Goal: Task Accomplishment & Management: Complete application form

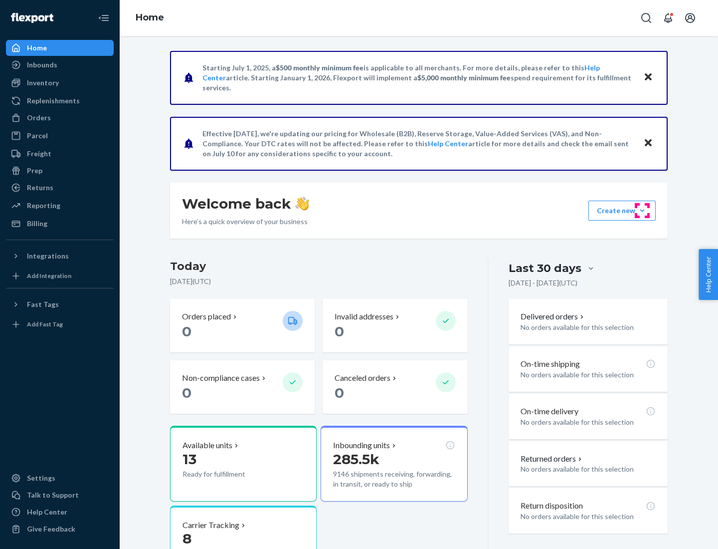
click at [643, 211] on button "Create new Create new inbound Create new order Create new product" at bounding box center [622, 211] width 67 height 20
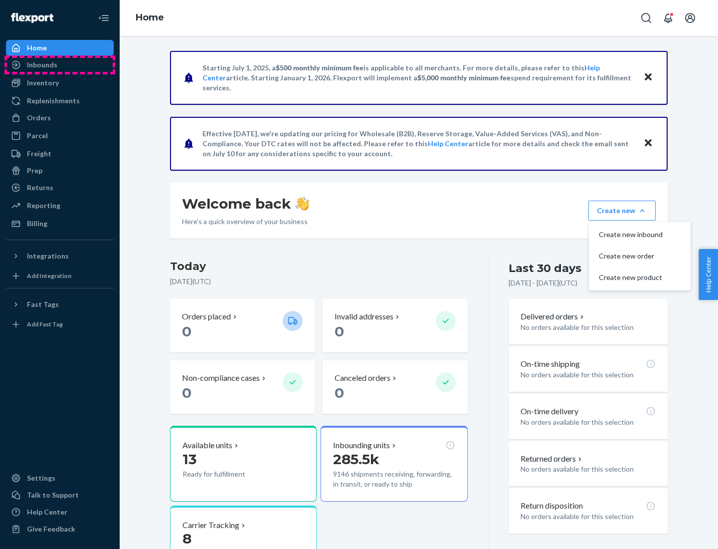
click at [60, 65] on div "Inbounds" at bounding box center [60, 65] width 106 height 14
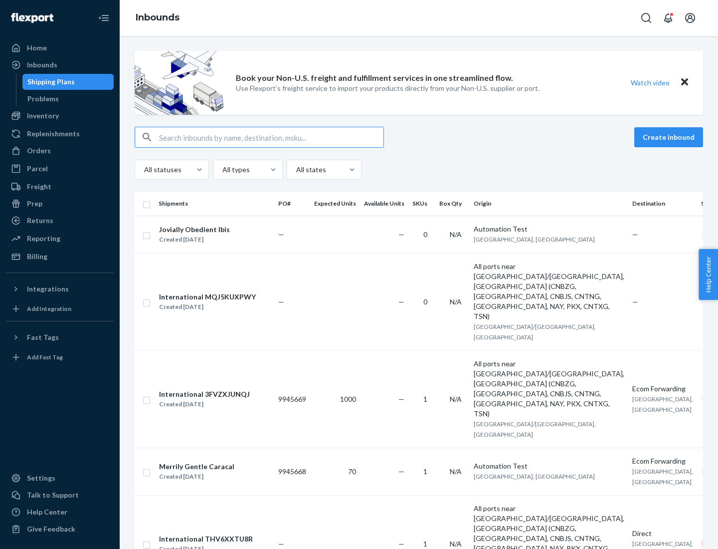
click at [671, 137] on button "Create inbound" at bounding box center [669, 137] width 69 height 20
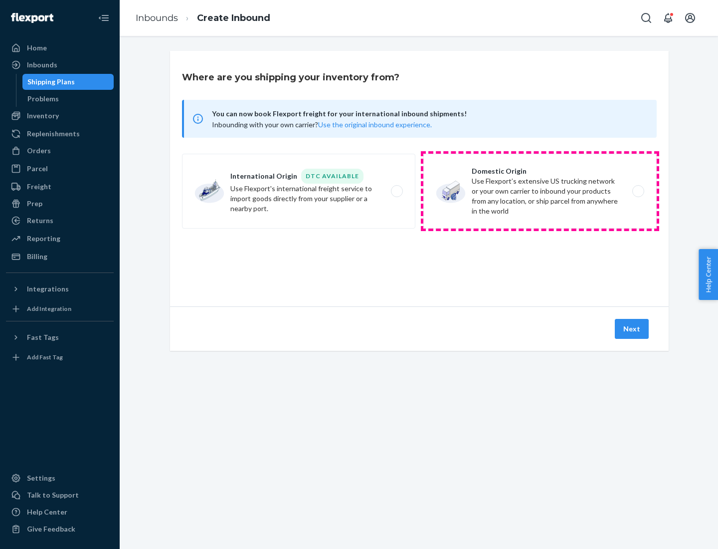
click at [540, 191] on label "Domestic Origin Use Flexport’s extensive US trucking network or your own carrie…" at bounding box center [541, 191] width 234 height 75
click at [638, 191] on input "Domestic Origin Use Flexport’s extensive US trucking network or your own carrie…" at bounding box center [641, 191] width 6 height 6
radio input "true"
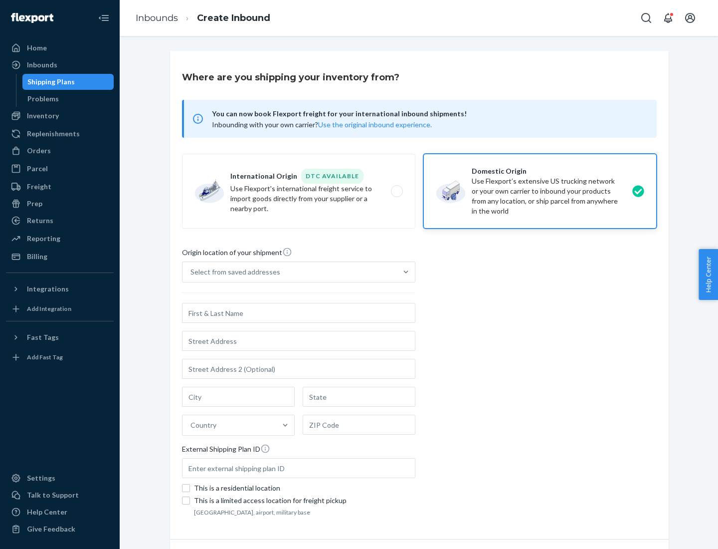
click at [233, 272] on div "Select from saved addresses" at bounding box center [236, 272] width 90 height 10
click at [192, 272] on input "Select from saved addresses" at bounding box center [191, 272] width 1 height 10
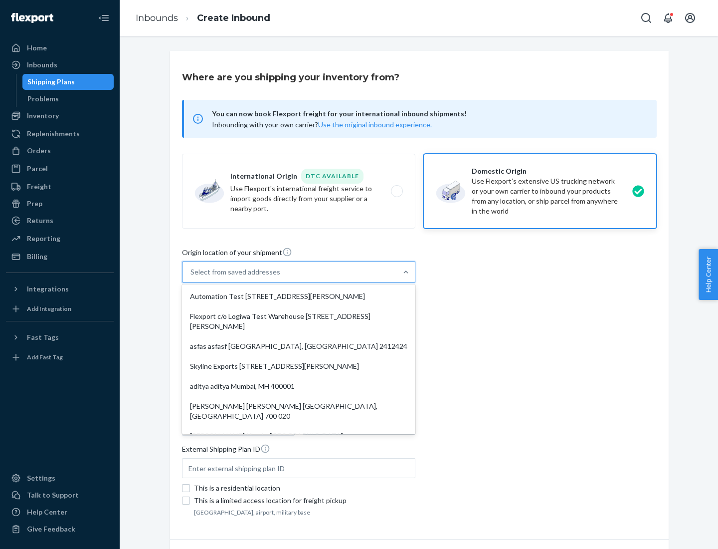
scroll to position [4, 0]
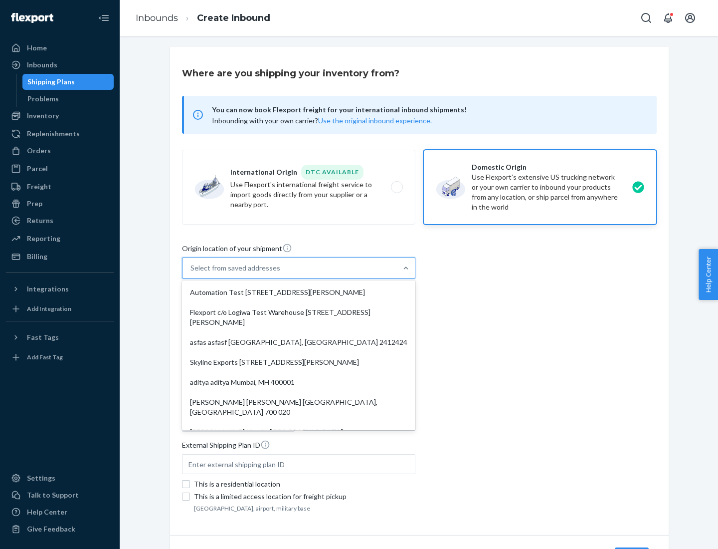
click at [299, 292] on div "Automation Test [STREET_ADDRESS][PERSON_NAME]" at bounding box center [299, 292] width 230 height 20
click at [192, 273] on input "option Automation Test [STREET_ADDRESS][PERSON_NAME]. 9 results available. Use …" at bounding box center [191, 268] width 1 height 10
type input "Automation Test"
type input "9th Floor"
type input "[GEOGRAPHIC_DATA]"
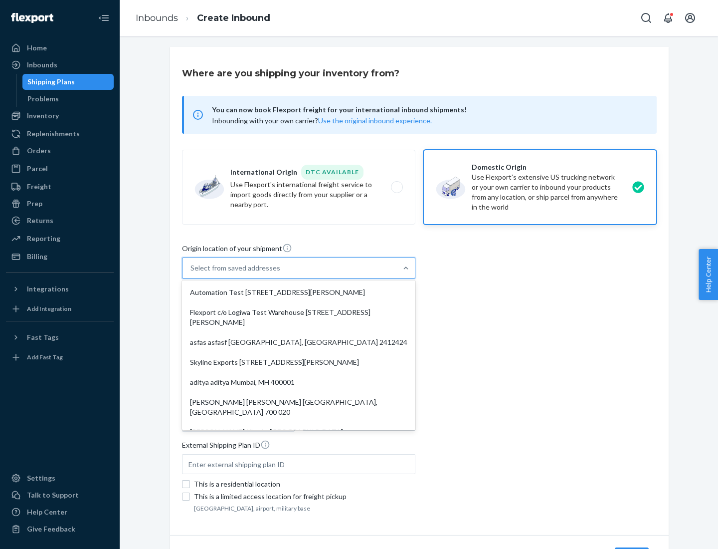
type input "CA"
type input "94104"
type input "[STREET_ADDRESS][PERSON_NAME]"
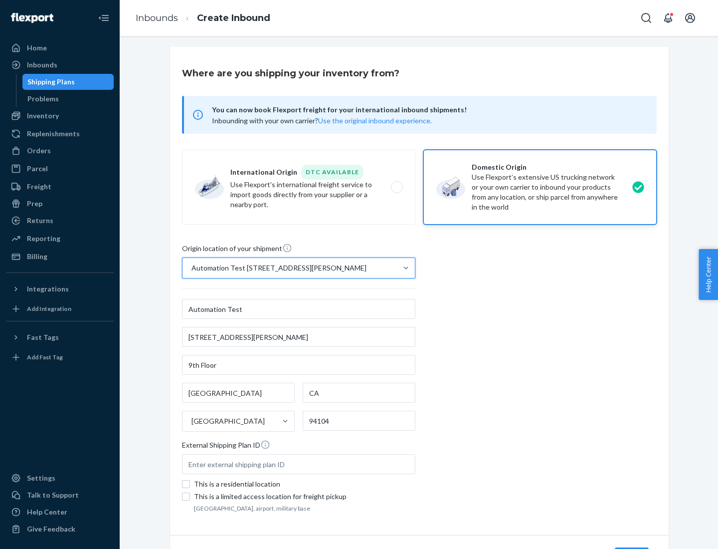
scroll to position [58, 0]
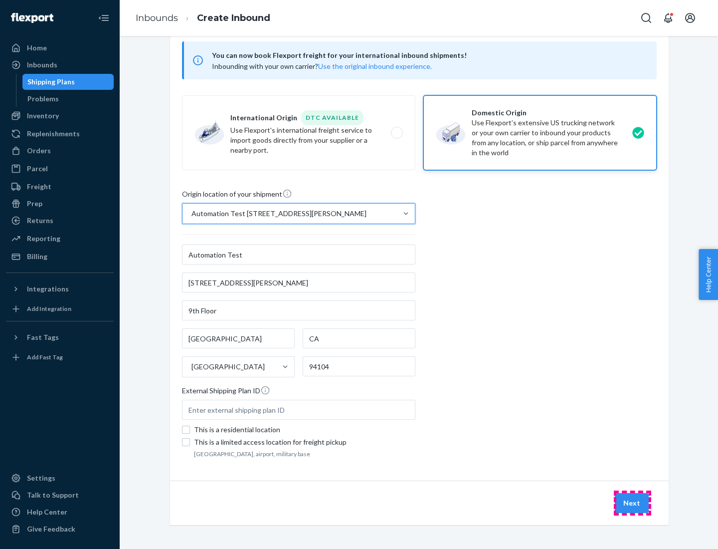
click at [633, 503] on button "Next" at bounding box center [632, 503] width 34 height 20
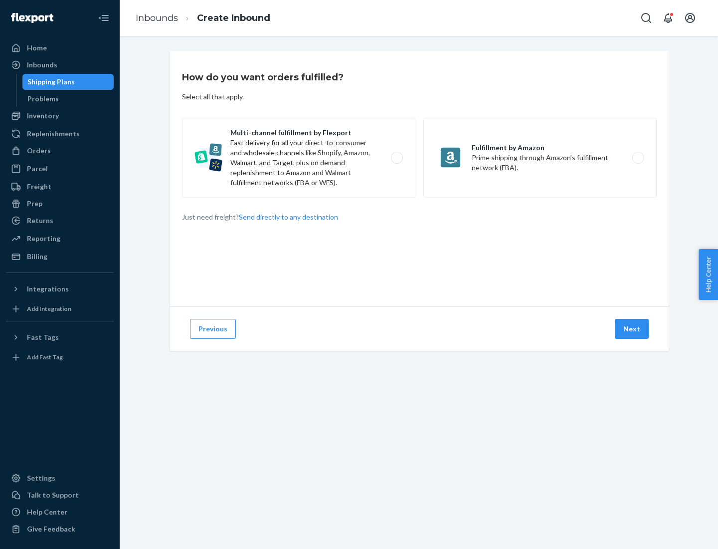
click at [299, 158] on label "Multi-channel fulfillment by Flexport Fast delivery for all your direct-to-cons…" at bounding box center [299, 158] width 234 height 80
click at [397, 158] on input "Multi-channel fulfillment by Flexport Fast delivery for all your direct-to-cons…" at bounding box center [400, 158] width 6 height 6
radio input "true"
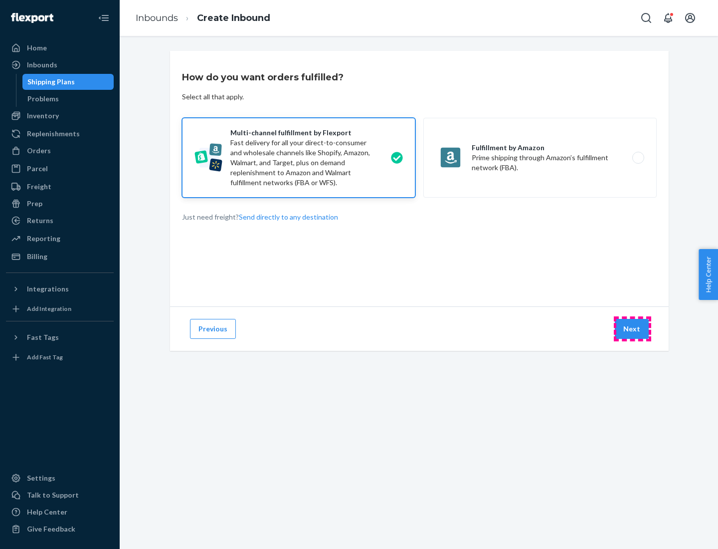
click at [633, 329] on button "Next" at bounding box center [632, 329] width 34 height 20
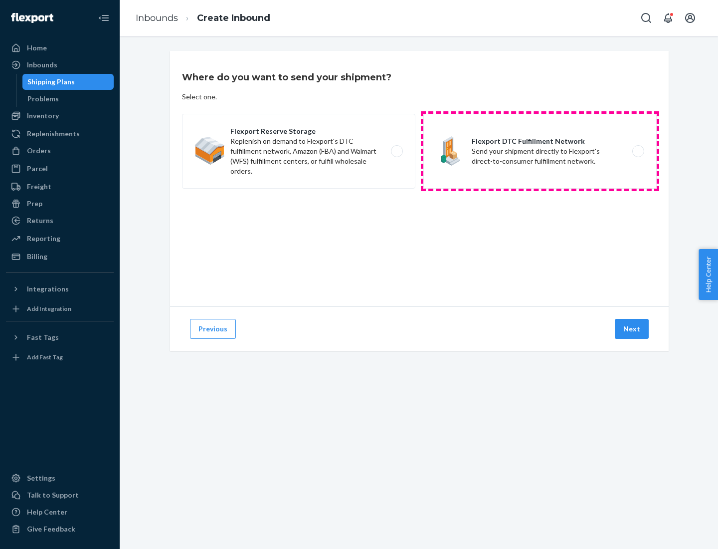
click at [540, 151] on label "Flexport DTC Fulfillment Network Send your shipment directly to Flexport's dire…" at bounding box center [541, 151] width 234 height 75
click at [638, 151] on input "Flexport DTC Fulfillment Network Send your shipment directly to Flexport's dire…" at bounding box center [641, 151] width 6 height 6
radio input "true"
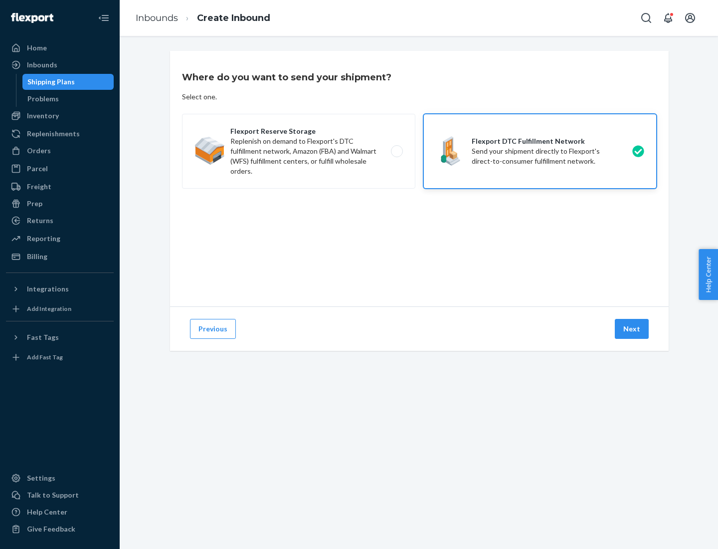
click at [633, 329] on button "Next" at bounding box center [632, 329] width 34 height 20
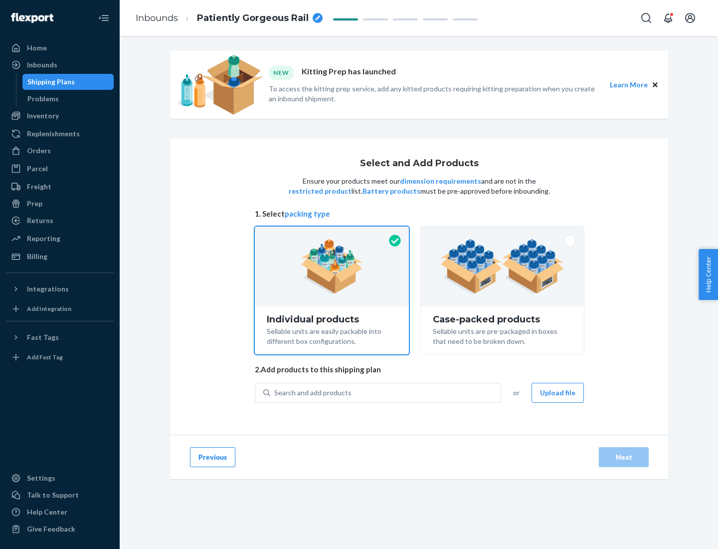
click at [503, 266] on img at bounding box center [503, 266] width 124 height 55
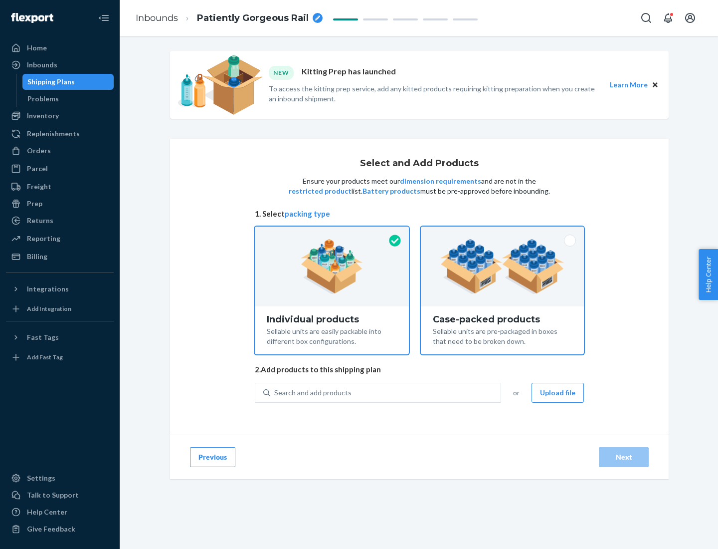
click at [503, 233] on input "Case-packed products Sellable units are pre-packaged in boxes that need to be b…" at bounding box center [502, 230] width 6 height 6
radio input "true"
radio input "false"
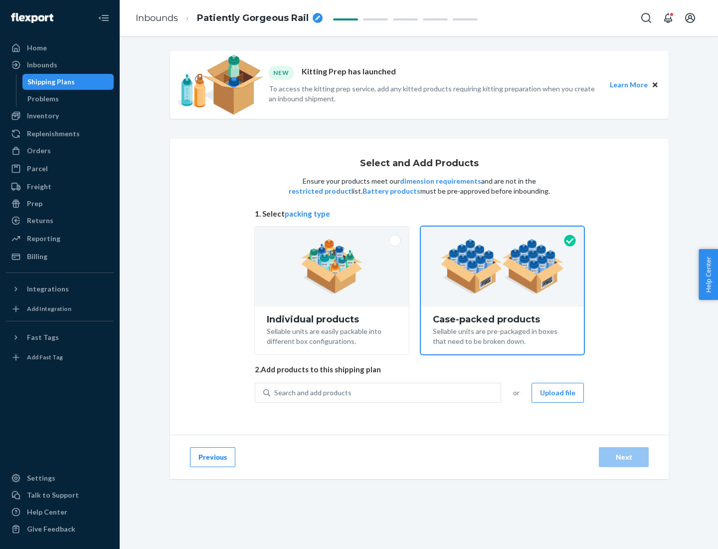
click at [386, 392] on div "Search and add products" at bounding box center [385, 393] width 231 height 18
click at [275, 392] on input "Search and add products" at bounding box center [274, 393] width 1 height 10
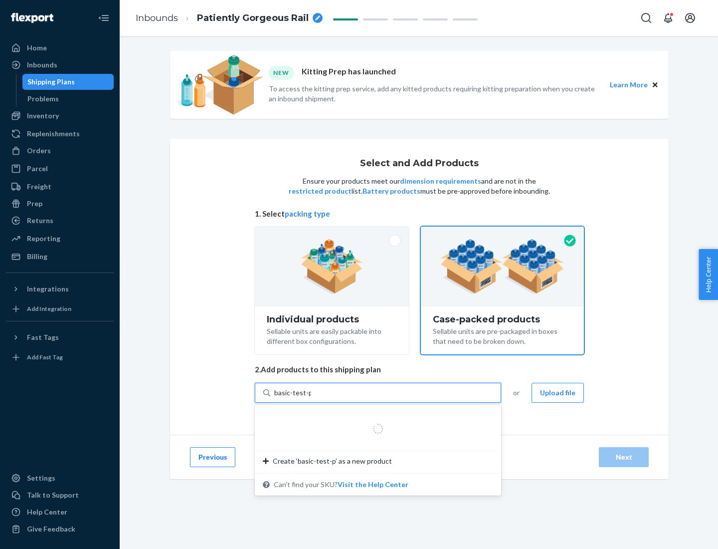
type input "basic-test-product-1"
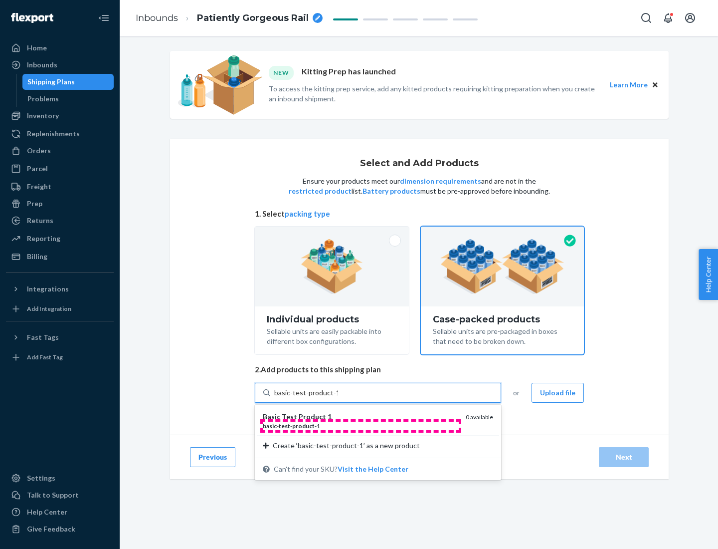
click at [361, 426] on div "basic - test - product - 1" at bounding box center [360, 426] width 195 height 8
click at [338, 398] on input "basic-test-product-1" at bounding box center [306, 393] width 64 height 10
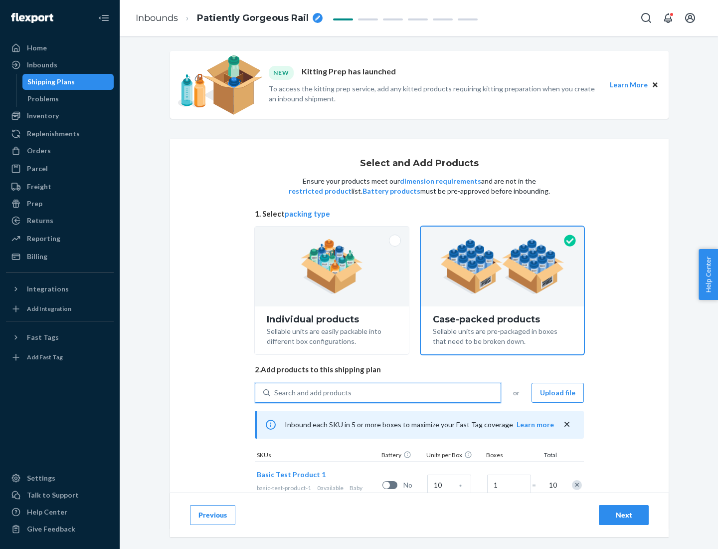
scroll to position [36, 0]
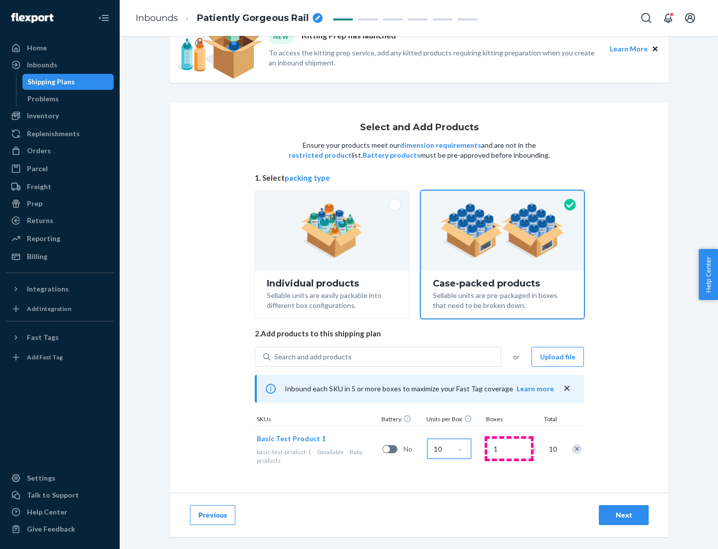
type input "10"
type input "7"
click at [624, 515] on div "Next" at bounding box center [624, 515] width 33 height 10
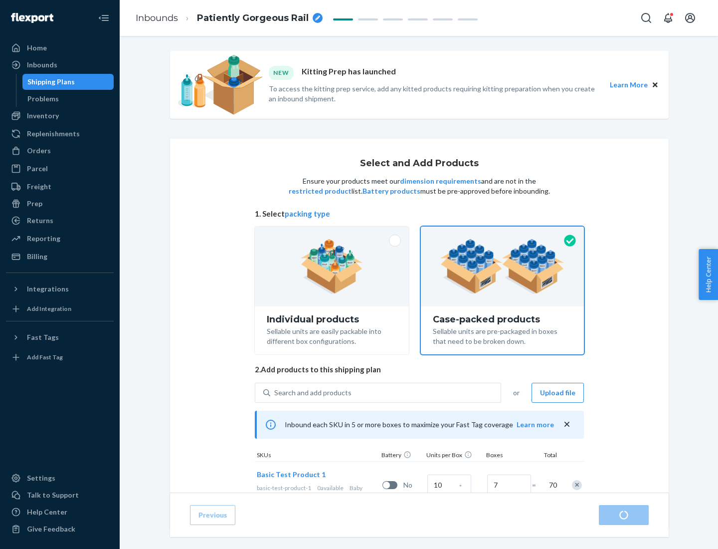
radio input "true"
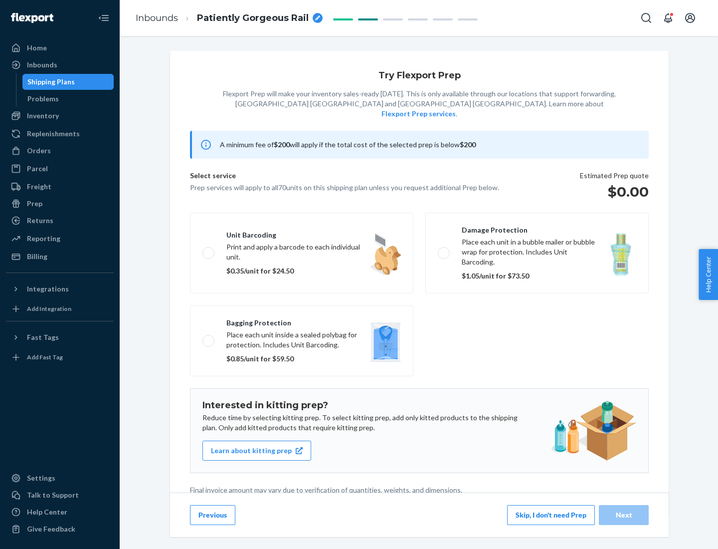
scroll to position [2, 0]
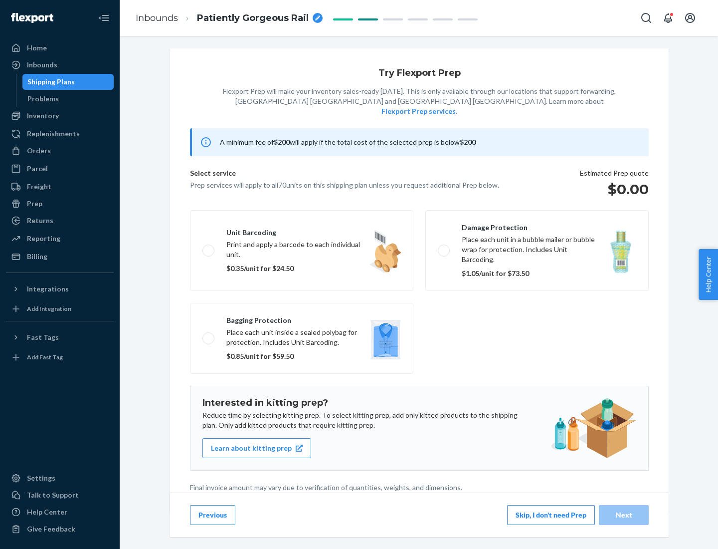
click at [302, 318] on label "Bagging protection Place each unit inside a sealed polybag for protection. Incl…" at bounding box center [302, 338] width 224 height 71
click at [209, 335] on input "Bagging protection Place each unit inside a sealed polybag for protection. Incl…" at bounding box center [206, 338] width 6 height 6
checkbox input "true"
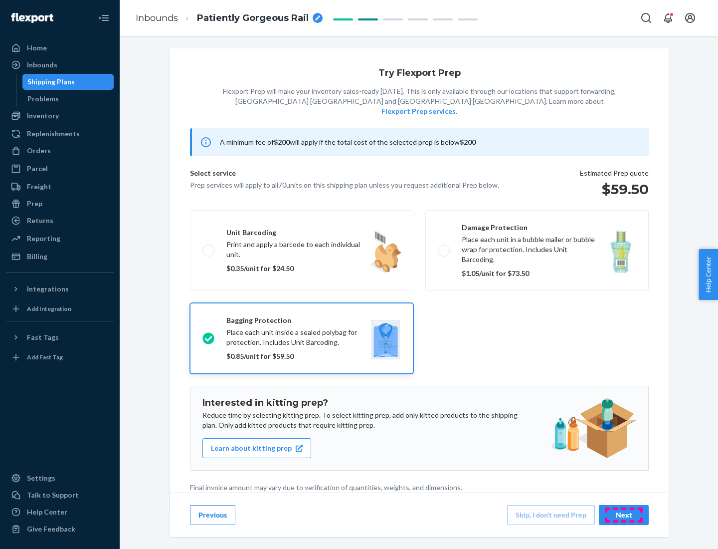
click at [624, 514] on div "Next" at bounding box center [624, 515] width 33 height 10
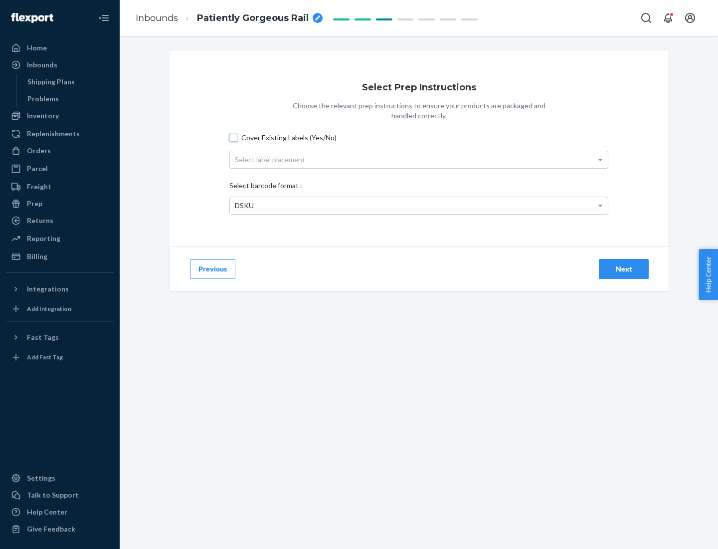
click at [234, 137] on input "Cover Existing Labels (Yes/No)" at bounding box center [234, 138] width 8 height 8
checkbox input "true"
click at [419, 159] on div "Select label placement" at bounding box center [419, 159] width 378 height 17
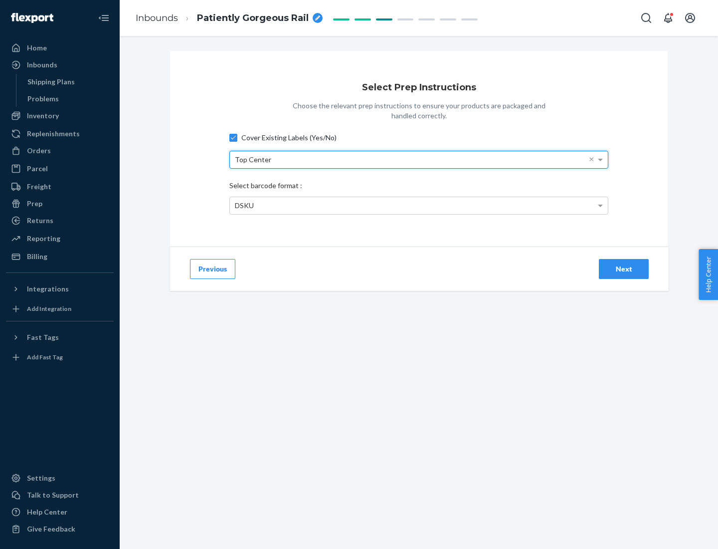
click at [419, 205] on div "DSKU" at bounding box center [419, 205] width 378 height 17
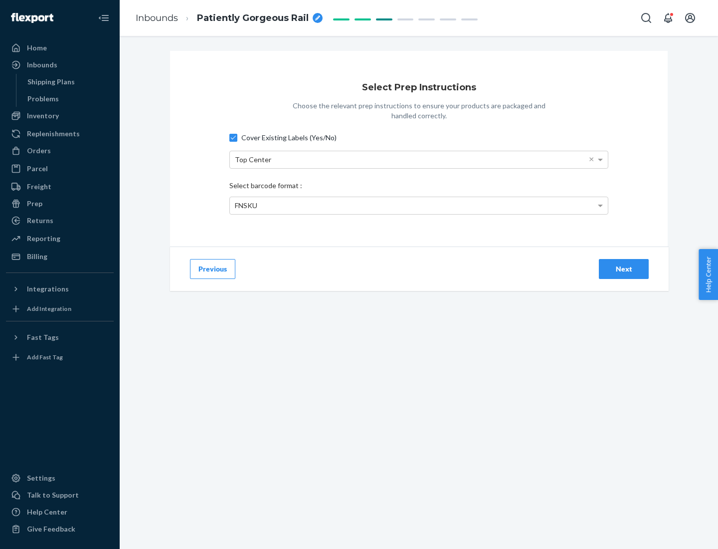
click at [624, 268] on div "Next" at bounding box center [624, 269] width 33 height 10
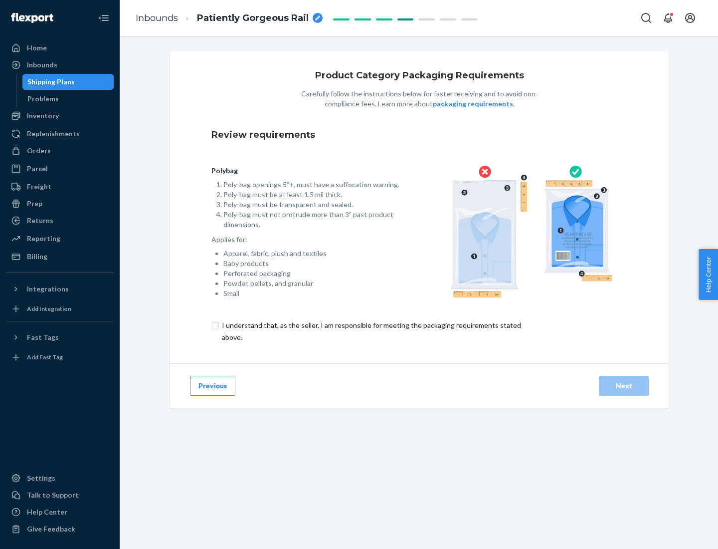
click at [371, 331] on input "checkbox" at bounding box center [378, 331] width 332 height 24
checkbox input "true"
click at [624, 385] on div "Next" at bounding box center [624, 386] width 33 height 10
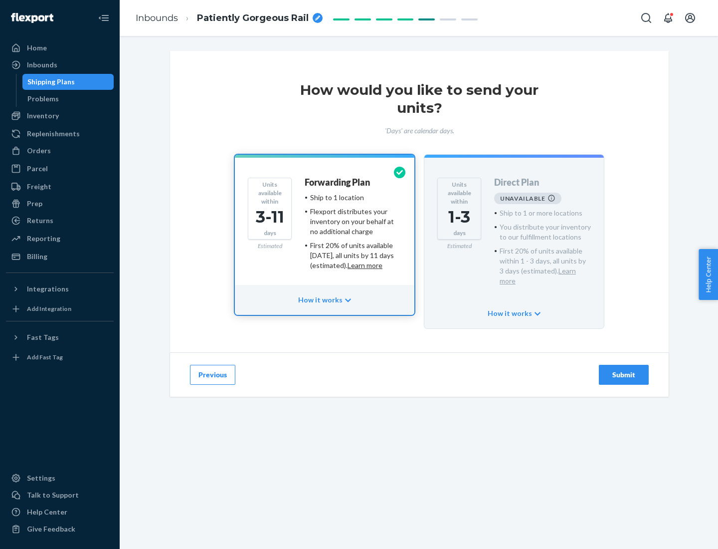
click at [338, 182] on h4 "Forwarding Plan" at bounding box center [337, 183] width 65 height 10
click at [624, 370] on div "Submit" at bounding box center [624, 375] width 33 height 10
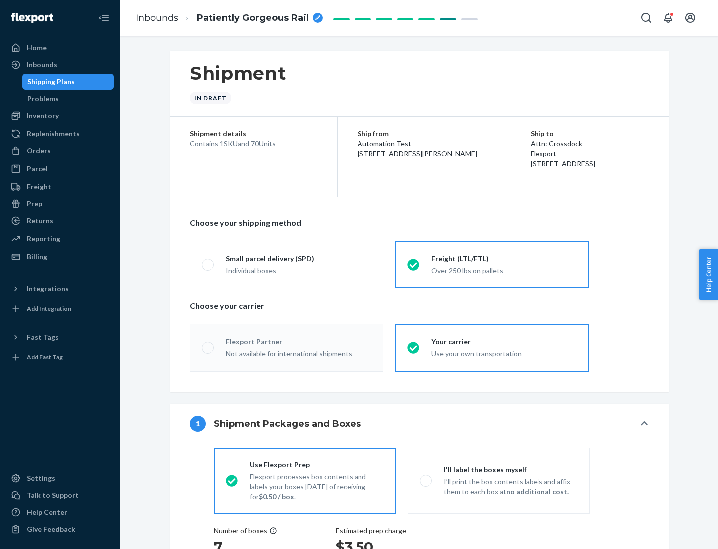
radio input "true"
radio input "false"
radio input "true"
radio input "false"
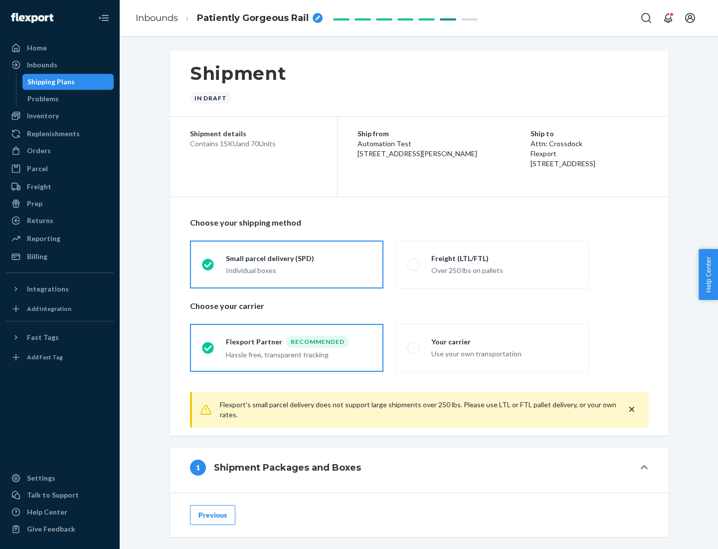
click at [492, 264] on div "Over 250 lbs on pallets" at bounding box center [505, 269] width 146 height 12
click at [414, 264] on input "Freight (LTL/FTL) Over 250 lbs on pallets" at bounding box center [411, 264] width 6 height 6
radio input "true"
radio input "false"
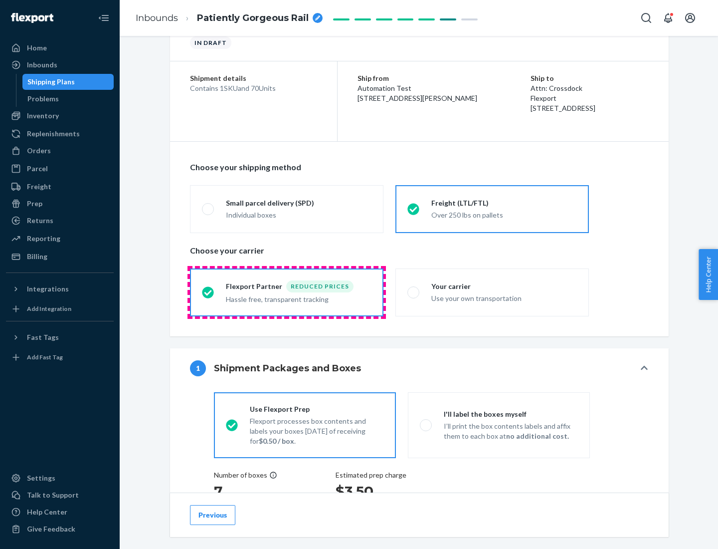
click at [287, 292] on div "Hassle free, transparent tracking" at bounding box center [299, 298] width 146 height 12
click at [209, 292] on input "Flexport Partner Reduced prices Hassle free, transparent tracking" at bounding box center [205, 292] width 6 height 6
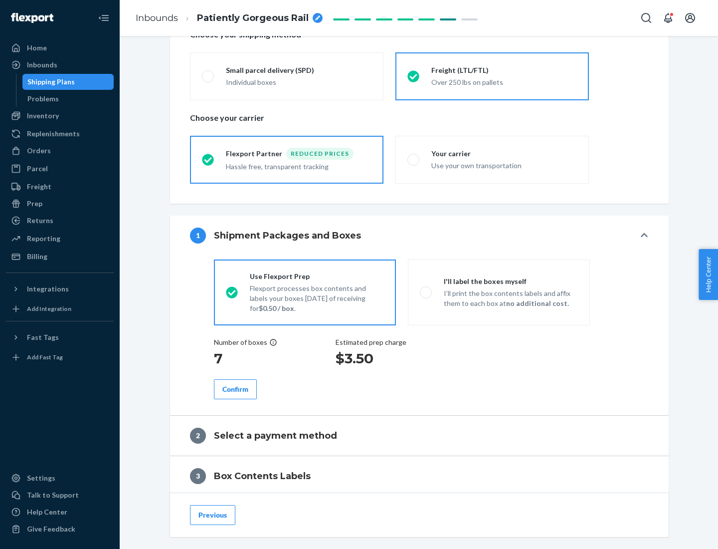
click at [499, 292] on p "I’ll print the box contents labels and affix them to each box at no additional …" at bounding box center [511, 298] width 134 height 20
click at [427, 292] on input "I'll label the boxes myself I’ll print the box contents labels and affix them t…" at bounding box center [423, 292] width 6 height 6
radio input "true"
radio input "false"
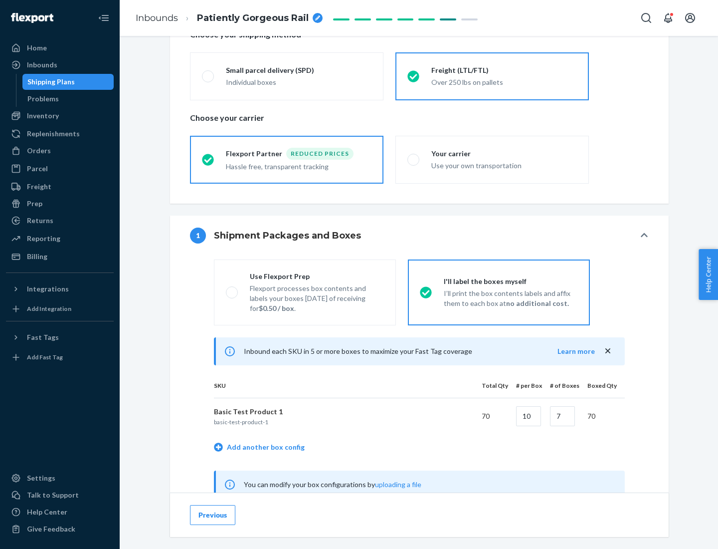
scroll to position [312, 0]
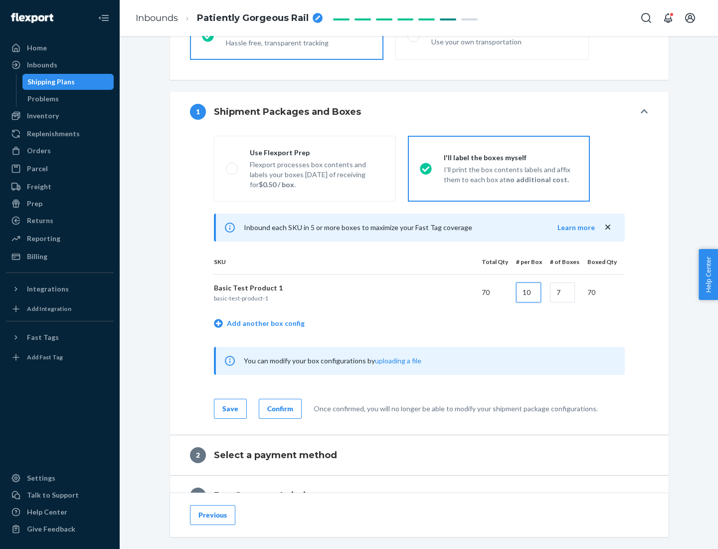
type input "10"
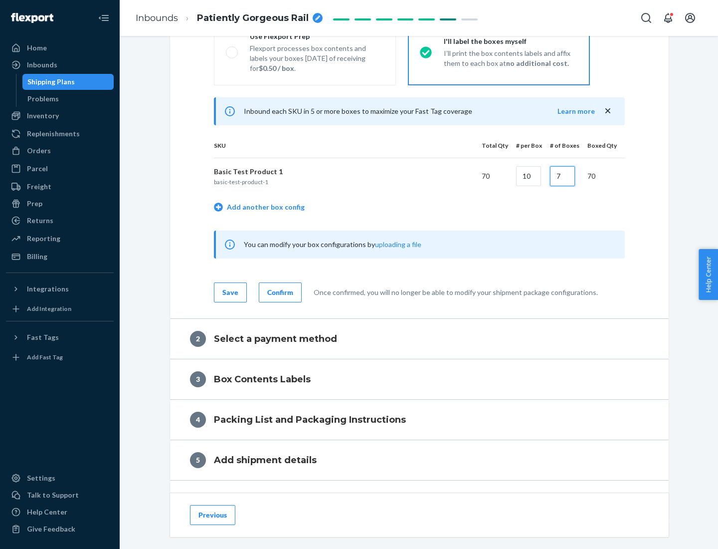
type input "7"
click at [279, 292] on div "Confirm" at bounding box center [280, 292] width 26 height 10
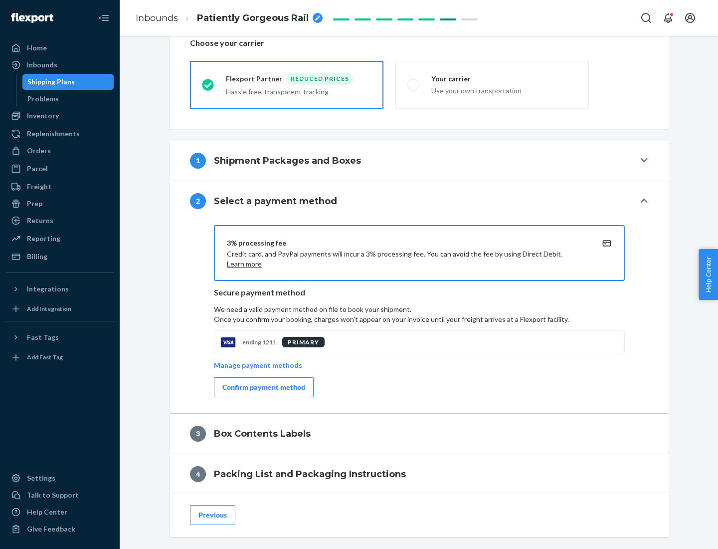
scroll to position [358, 0]
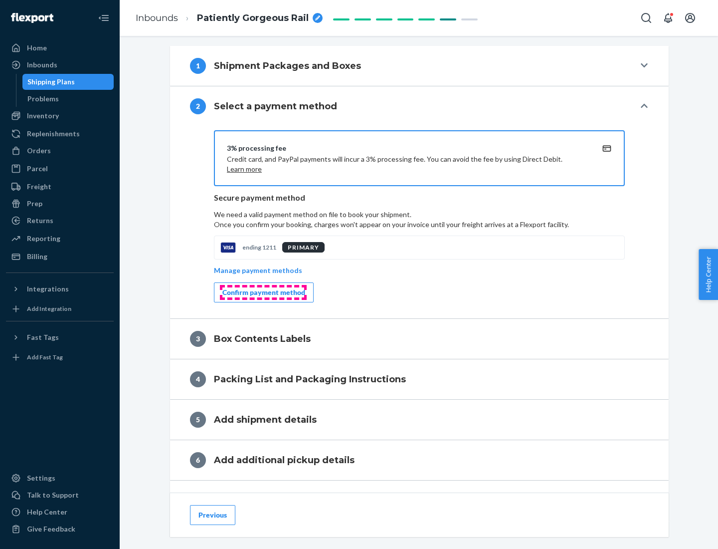
click at [263, 292] on div "Confirm payment method" at bounding box center [264, 292] width 83 height 10
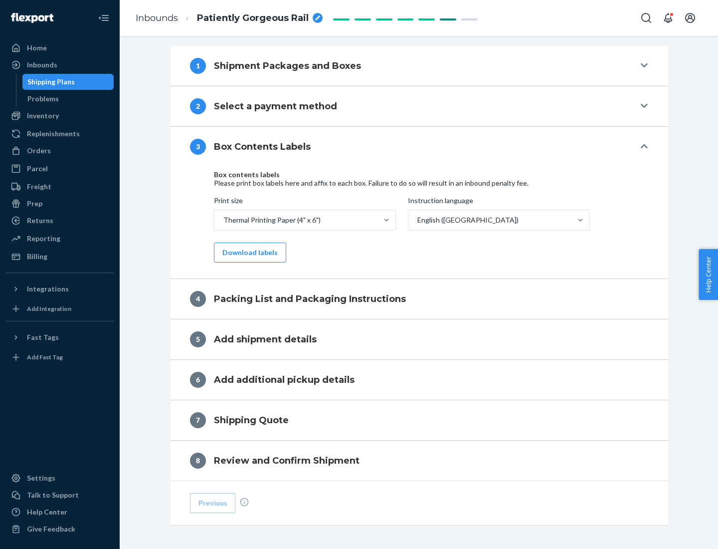
scroll to position [318, 0]
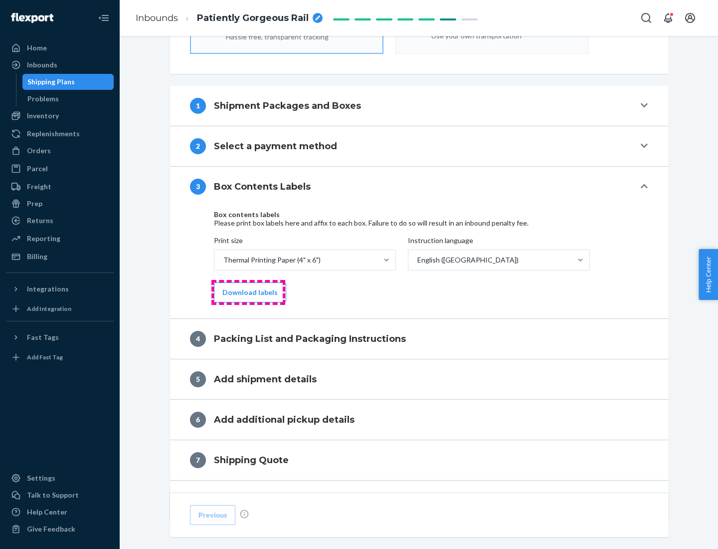
click at [248, 292] on button "Download labels" at bounding box center [250, 292] width 72 height 20
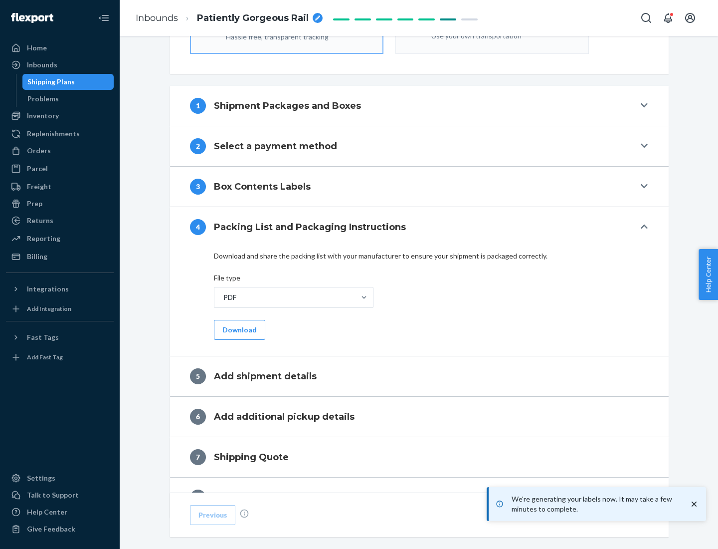
scroll to position [355, 0]
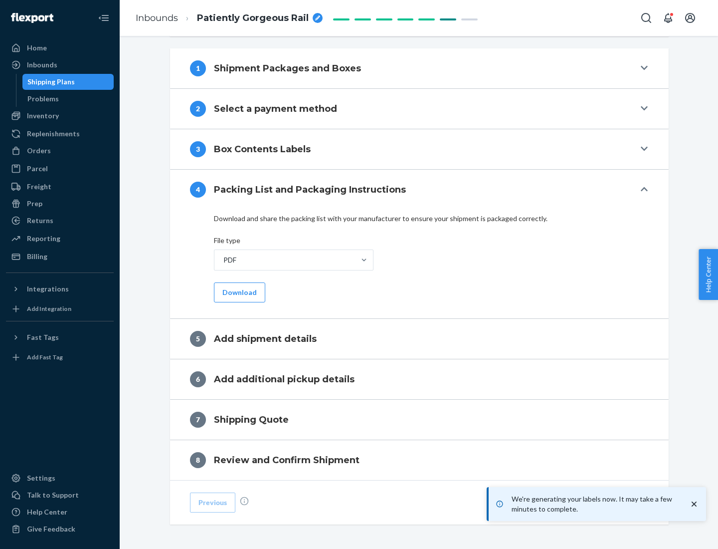
click at [238, 292] on button "Download" at bounding box center [239, 292] width 51 height 20
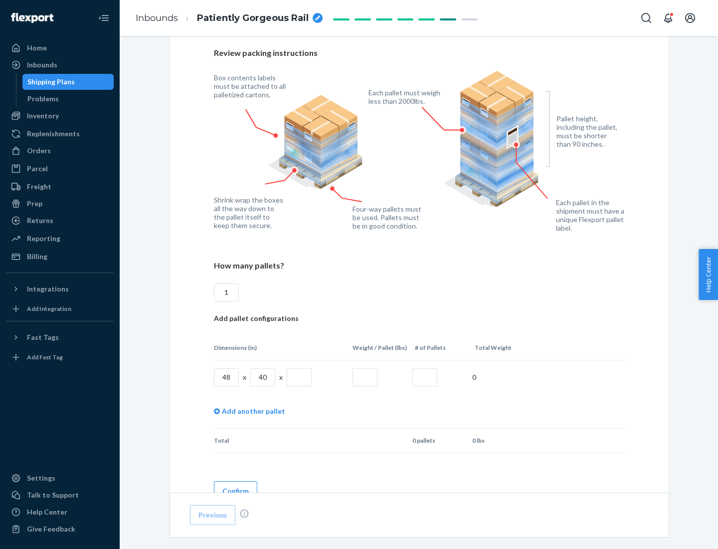
scroll to position [725, 0]
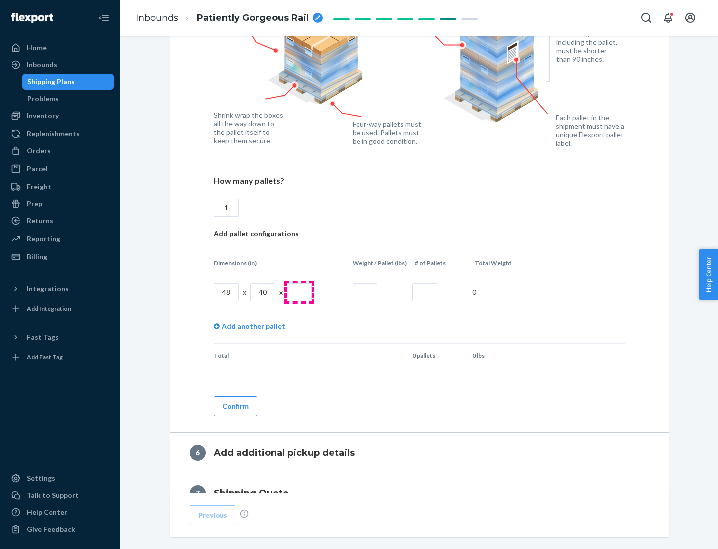
type input "1"
type input "40"
type input "200"
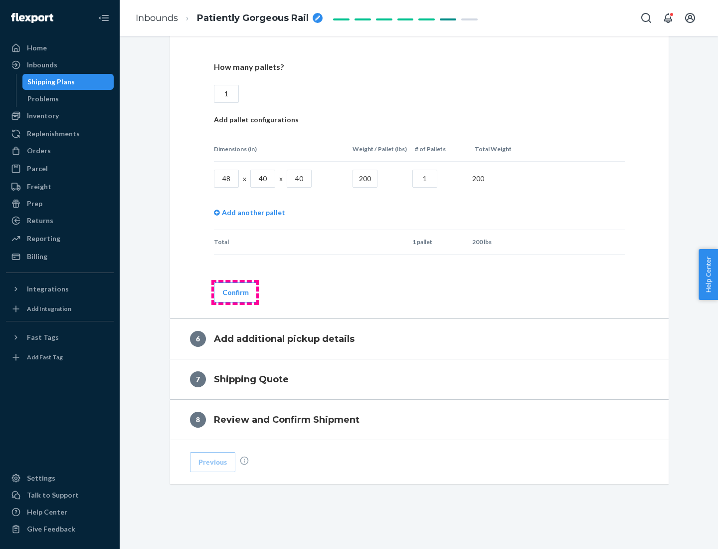
type input "1"
click at [235, 292] on button "Confirm" at bounding box center [235, 292] width 43 height 20
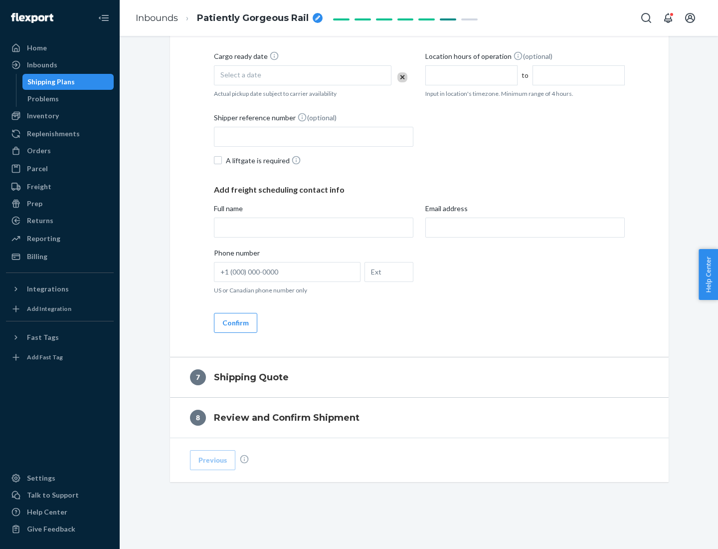
scroll to position [382, 0]
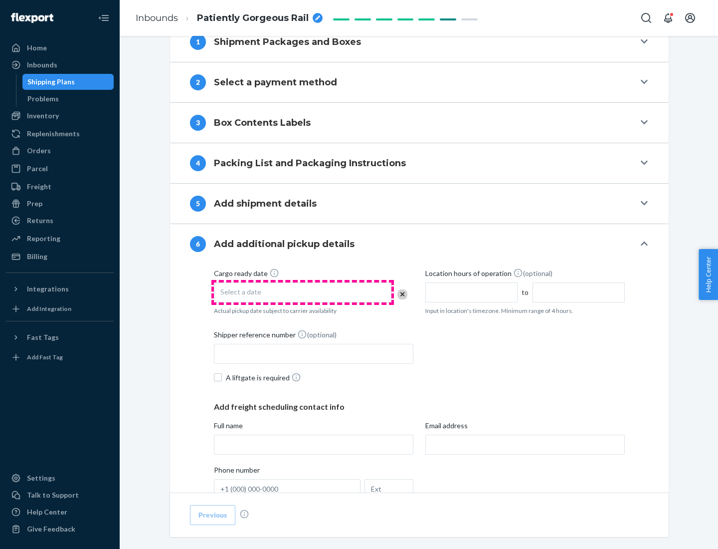
click at [303, 292] on div "Select a date" at bounding box center [303, 292] width 178 height 20
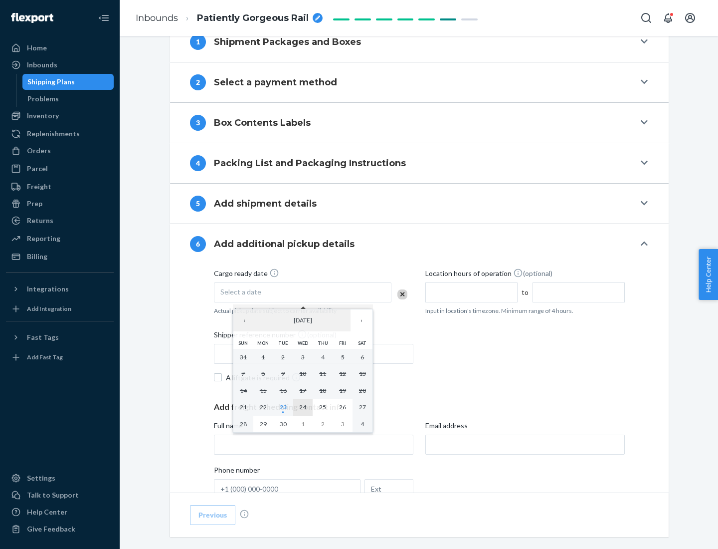
click at [303, 407] on abbr "24" at bounding box center [302, 406] width 7 height 7
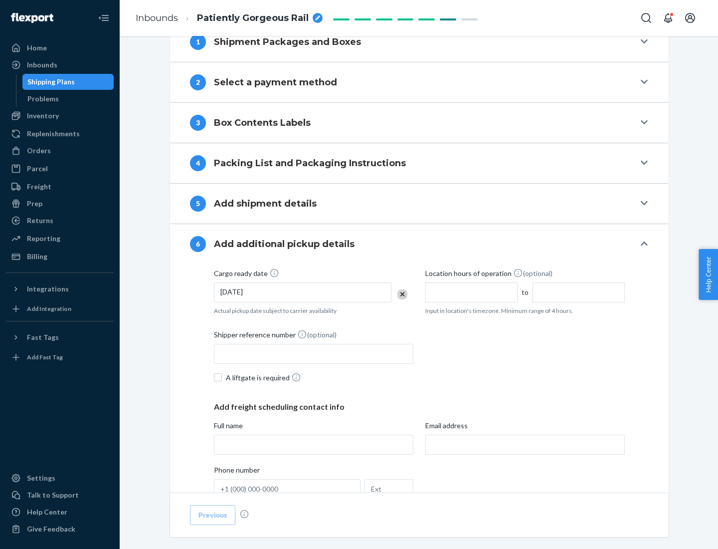
scroll to position [534, 0]
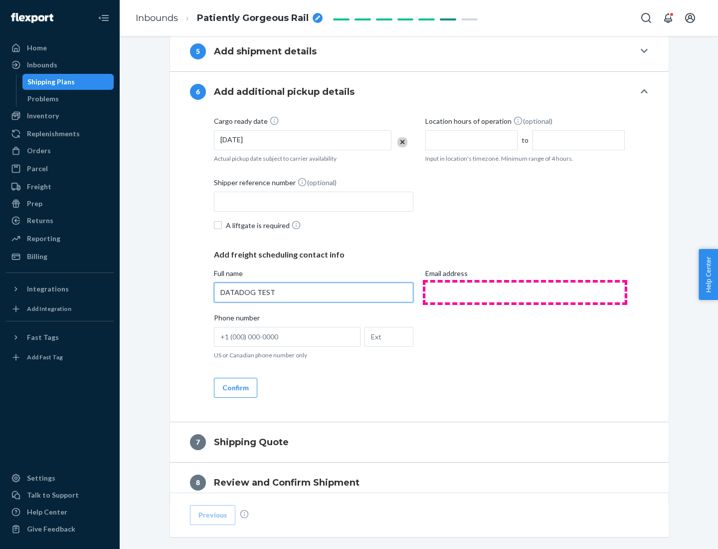
type input "DATADOG TEST"
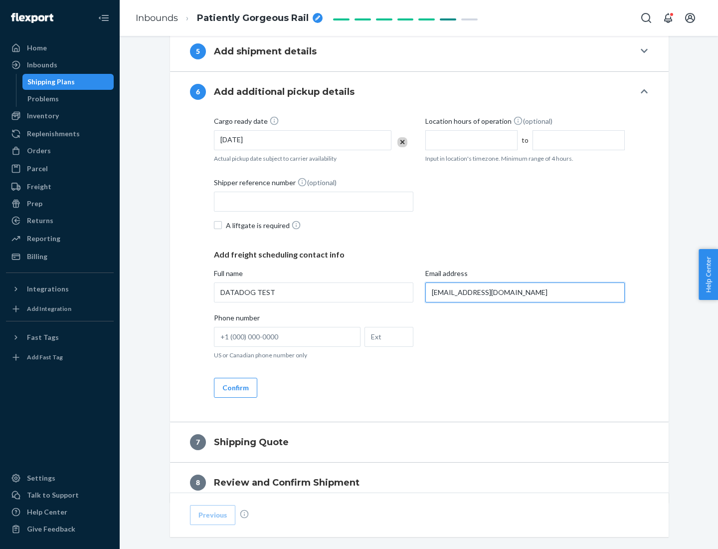
scroll to position [578, 0]
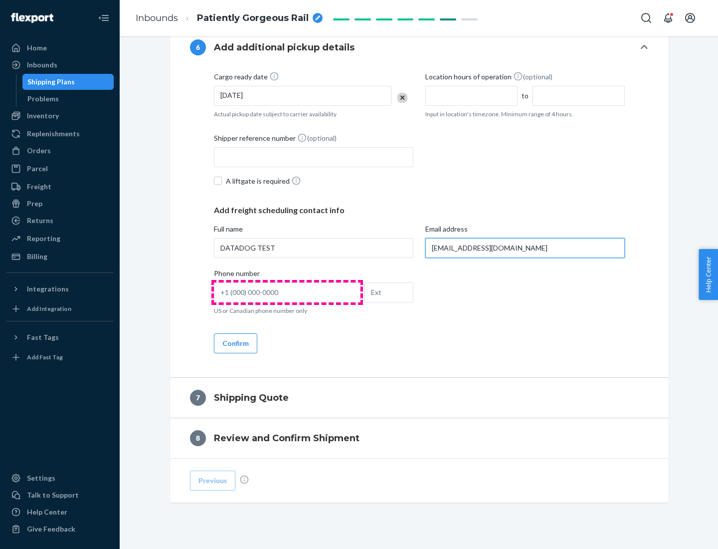
type input "[EMAIL_ADDRESS][DOMAIN_NAME]"
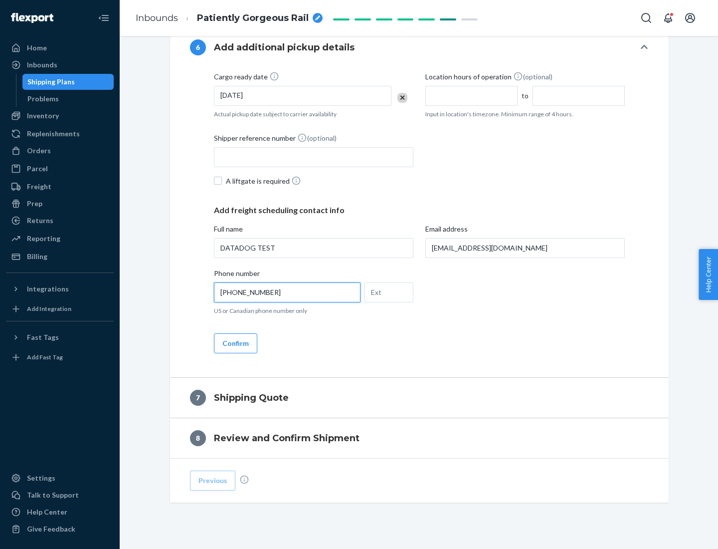
scroll to position [599, 0]
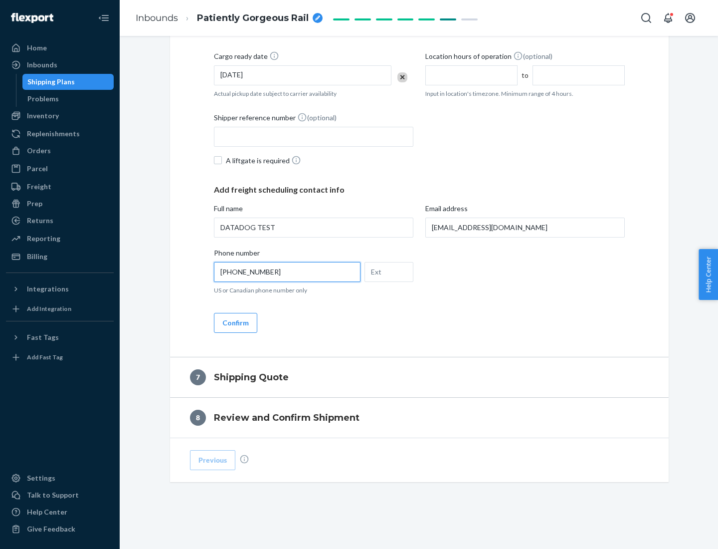
type input "[PHONE_NUMBER]"
click at [235, 322] on button "Confirm" at bounding box center [235, 323] width 43 height 20
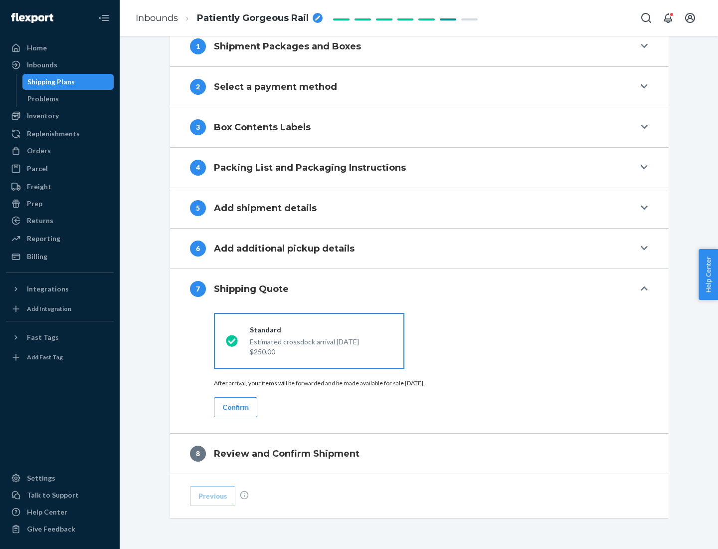
scroll to position [413, 0]
